Goal: Transaction & Acquisition: Book appointment/travel/reservation

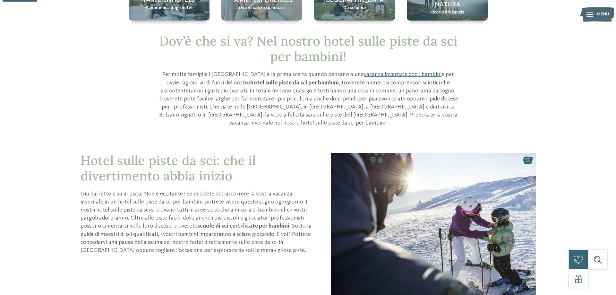
scroll to position [96, 0]
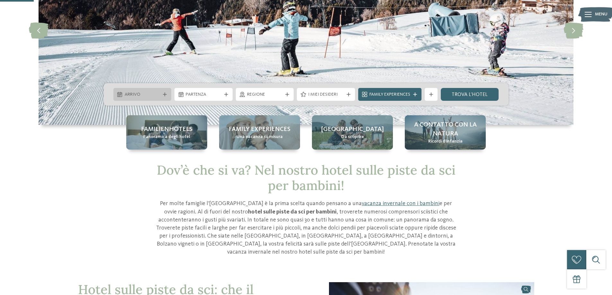
click at [138, 89] on div "Arrivo" at bounding box center [142, 94] width 58 height 13
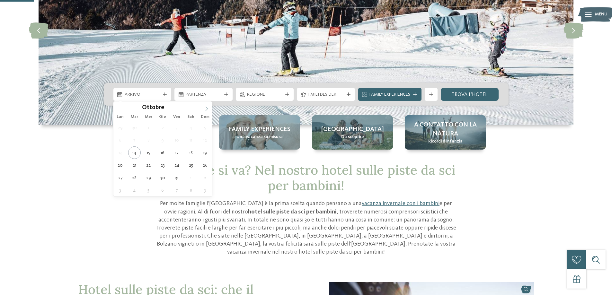
click at [205, 111] on span at bounding box center [206, 106] width 11 height 11
click at [205, 111] on icon at bounding box center [206, 109] width 4 height 4
type input "****"
click at [205, 111] on icon at bounding box center [206, 109] width 4 height 4
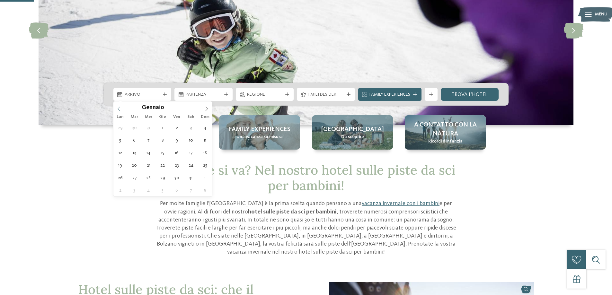
click at [122, 111] on span at bounding box center [118, 106] width 11 height 11
type div "[DATE]"
type input "****"
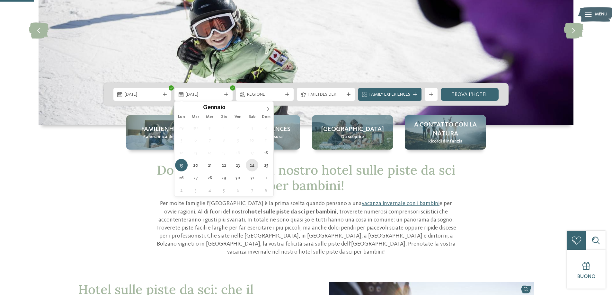
type div "[DATE]"
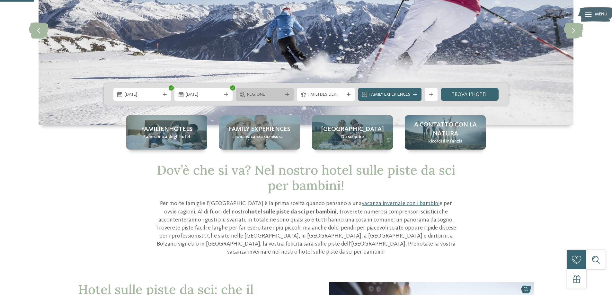
click at [281, 97] on span "Regione" at bounding box center [265, 94] width 36 height 6
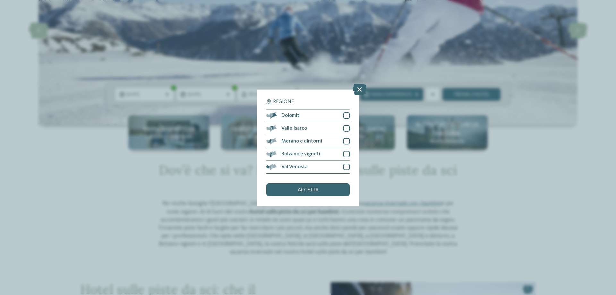
click at [282, 75] on div "Regione Dolomiti" at bounding box center [308, 147] width 616 height 295
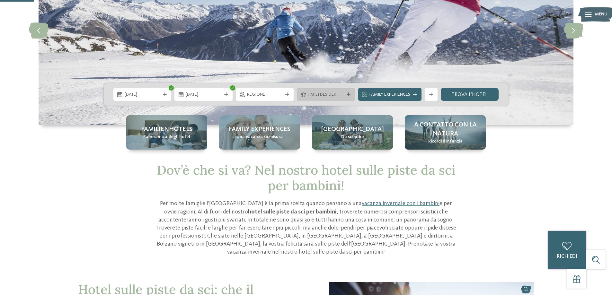
click at [318, 98] on span "I miei desideri" at bounding box center [326, 94] width 36 height 6
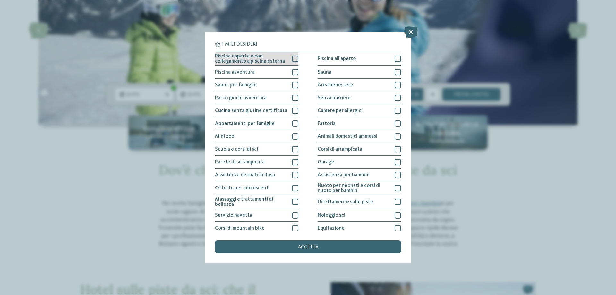
click at [292, 59] on div at bounding box center [295, 59] width 6 height 6
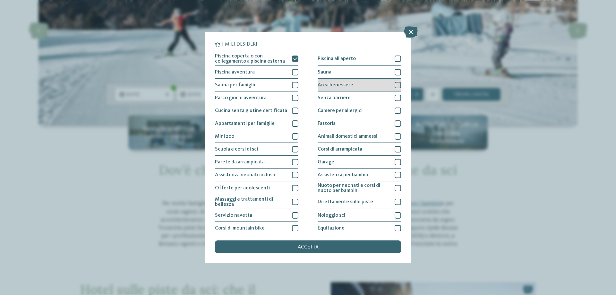
click at [395, 84] on div at bounding box center [398, 85] width 6 height 6
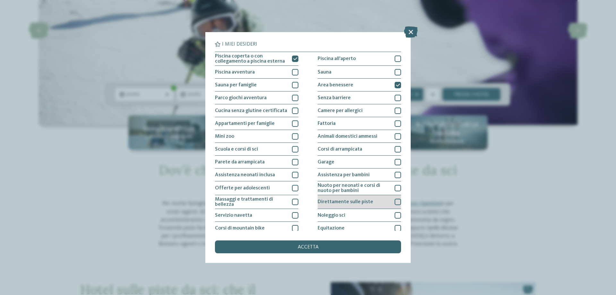
click at [349, 204] on span "Direttamente sulle piste" at bounding box center [346, 201] width 56 height 5
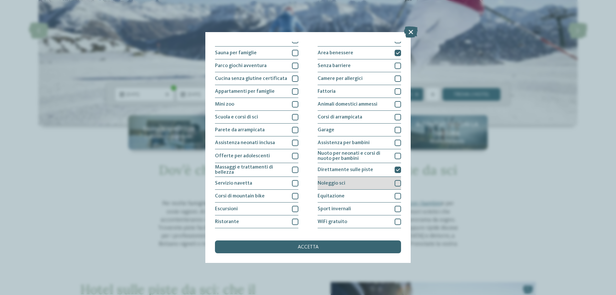
click at [330, 186] on span "Noleggio sci" at bounding box center [332, 183] width 28 height 5
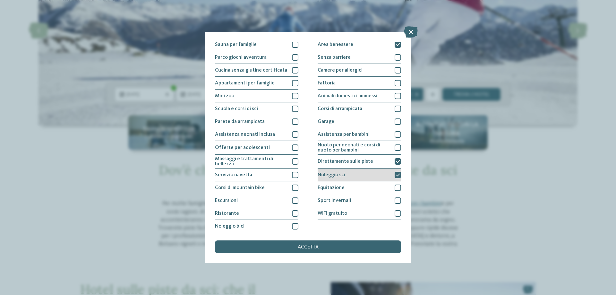
scroll to position [42, 0]
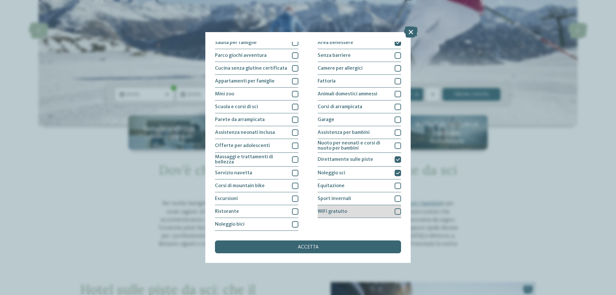
click at [368, 215] on div "WiFi gratuito" at bounding box center [359, 211] width 83 height 13
click at [271, 213] on div "Ristorante" at bounding box center [256, 211] width 83 height 13
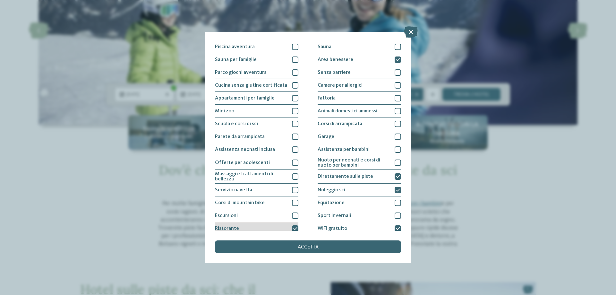
scroll to position [10, 0]
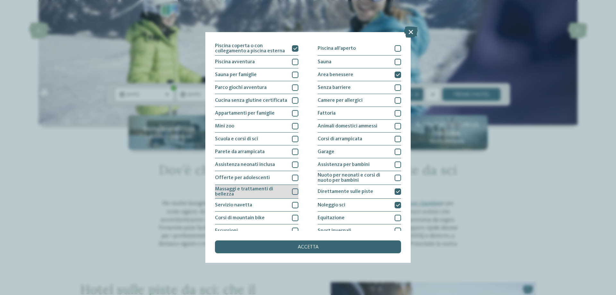
click at [259, 193] on span "Massaggi e trattamenti di bellezza" at bounding box center [251, 192] width 72 height 10
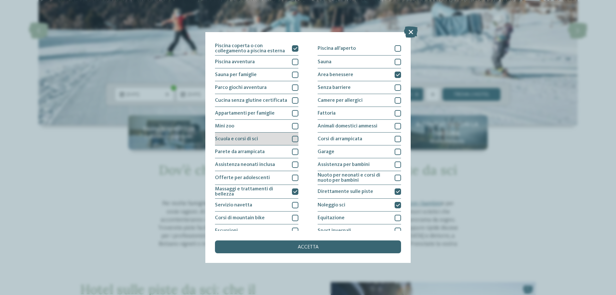
click at [254, 142] on div "Scuola e corsi di sci" at bounding box center [256, 139] width 83 height 13
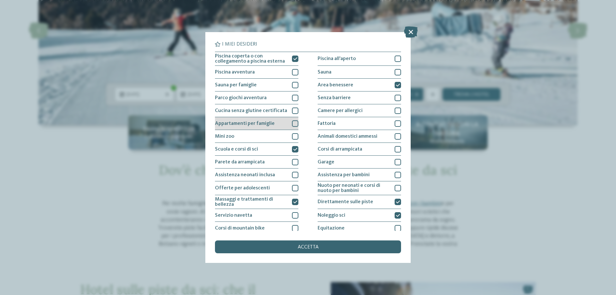
click at [259, 126] on div "Appartamenti per famiglie" at bounding box center [256, 123] width 83 height 13
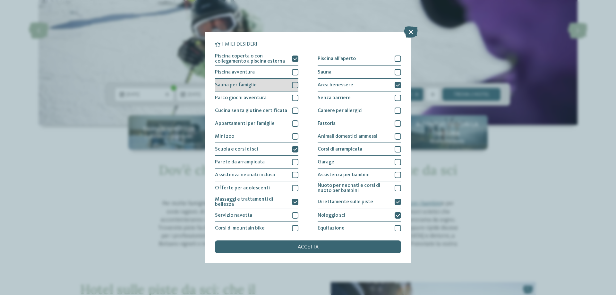
click at [271, 88] on div "Sauna per famiglie" at bounding box center [256, 85] width 83 height 13
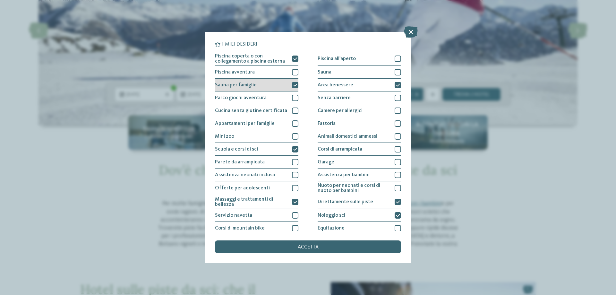
click at [271, 88] on div "Sauna per famiglie" at bounding box center [256, 85] width 83 height 13
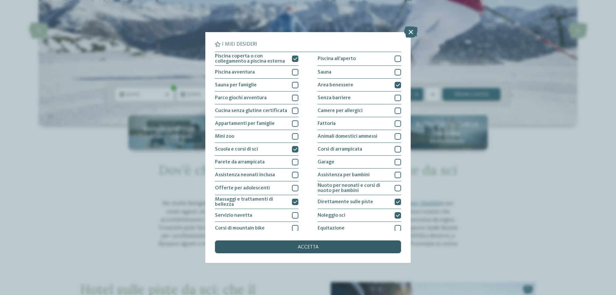
click at [306, 249] on span "accetta" at bounding box center [308, 247] width 21 height 5
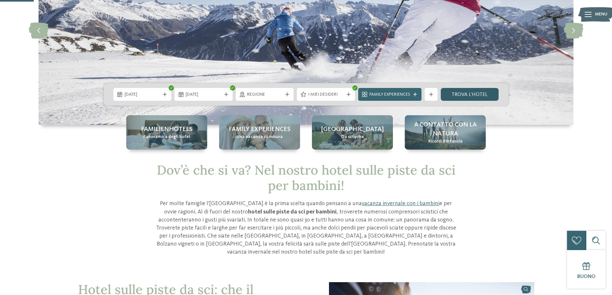
click at [465, 94] on link "trova l’hotel" at bounding box center [469, 94] width 58 height 13
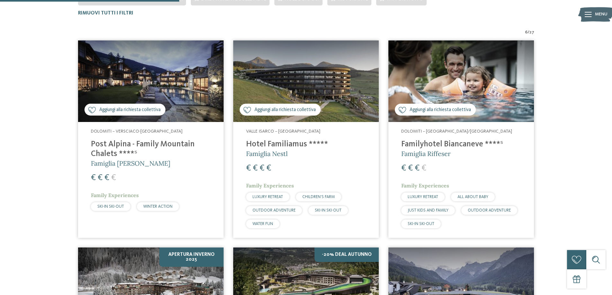
scroll to position [34, 0]
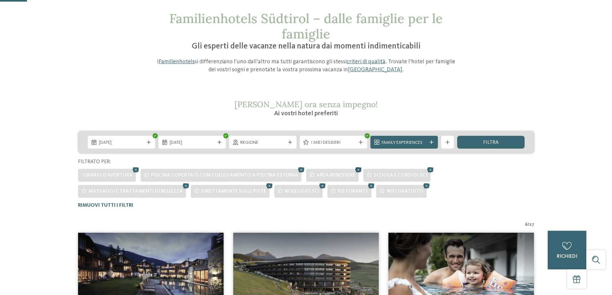
click at [355, 169] on icon at bounding box center [358, 170] width 10 height 8
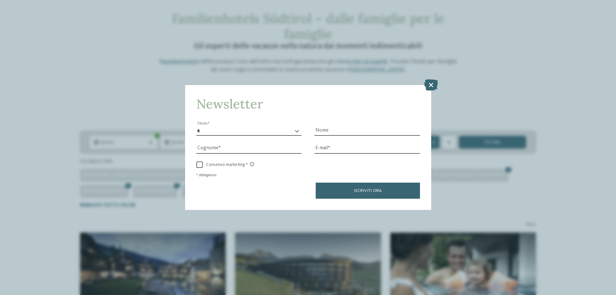
click at [288, 186] on div "Iscriviti ora" at bounding box center [308, 191] width 224 height 16
click at [430, 86] on icon at bounding box center [431, 84] width 14 height 11
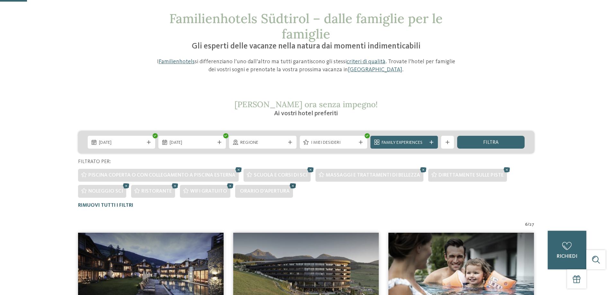
click at [288, 187] on icon at bounding box center [293, 186] width 10 height 8
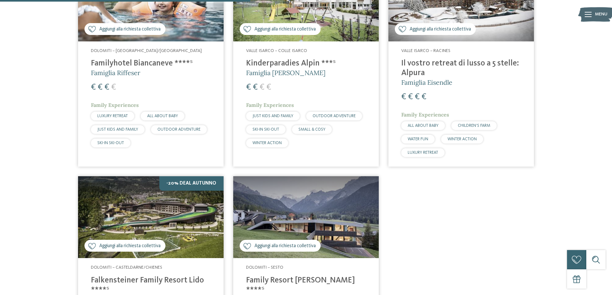
scroll to position [387, 0]
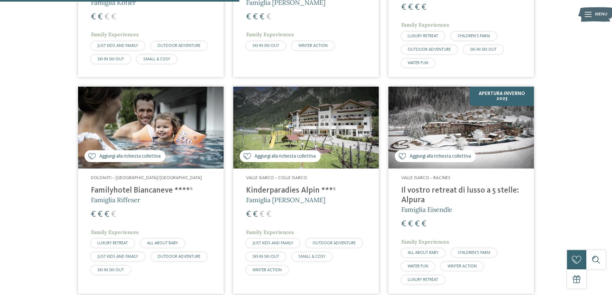
click at [297, 99] on img at bounding box center [305, 128] width 145 height 82
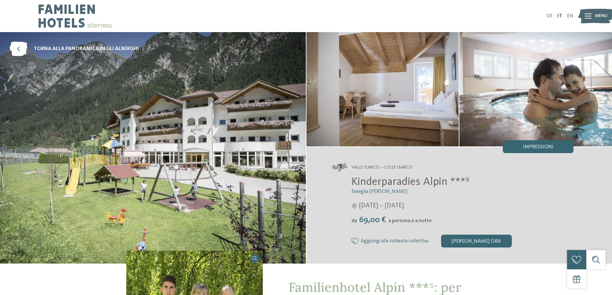
click at [396, 106] on img at bounding box center [382, 89] width 152 height 114
drag, startPoint x: 470, startPoint y: 186, endPoint x: 350, endPoint y: 182, distance: 119.5
click at [350, 182] on div "Kinderparadies Alpin ***ˢ Famiglia Außerhofer 15/05/2021 – 31/10/2021 da" at bounding box center [452, 211] width 241 height 72
copy span "Kinderparadies Alpin ***ˢ"
